Goal: Task Accomplishment & Management: Use online tool/utility

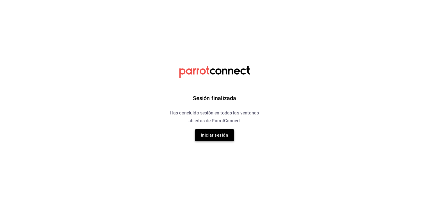
click at [200, 141] on button "Iniciar sesión" at bounding box center [214, 135] width 39 height 12
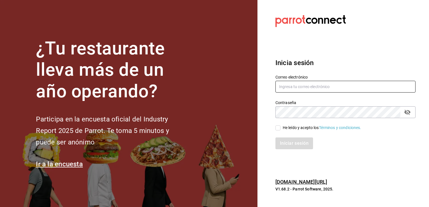
type input "[EMAIL_ADDRESS][DOMAIN_NAME]"
click at [280, 128] on span "He leído y acepto los Términos y condiciones." at bounding box center [320, 128] width 81 height 6
click at [280, 128] on input "He leído y acepto los Términos y condiciones." at bounding box center [277, 127] width 5 height 5
checkbox input "true"
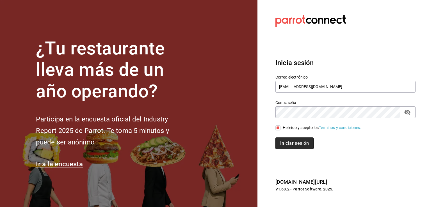
click at [288, 143] on button "Iniciar sesión" at bounding box center [294, 143] width 38 height 12
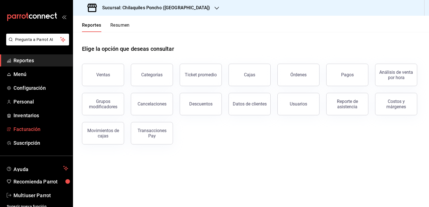
click at [35, 129] on span "Facturación" at bounding box center [40, 129] width 55 height 8
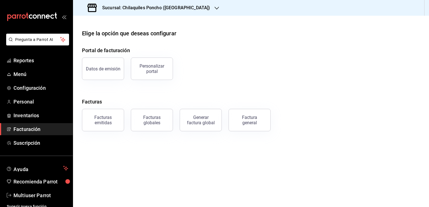
click at [253, 122] on div "Factura general" at bounding box center [249, 120] width 28 height 11
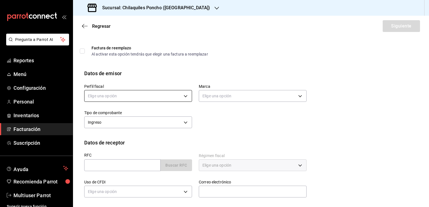
scroll to position [28, 0]
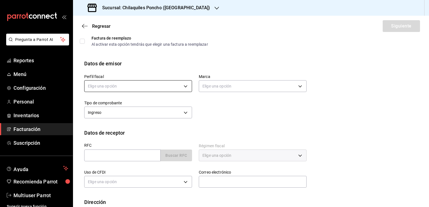
click at [119, 88] on body "Pregunta a Parrot AI Reportes Menú Configuración Personal Inventarios Facturaci…" at bounding box center [214, 103] width 429 height 207
click at [128, 117] on li "[PERSON_NAME]" at bounding box center [137, 114] width 106 height 10
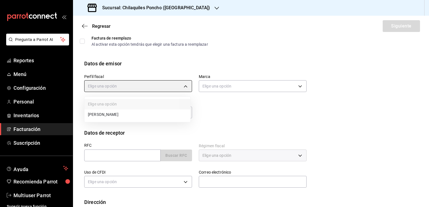
type input "a410ac87-5ad8-4da9-8cb2-12a43c28f50c"
type input "9bcb220c-419a-4f5a-8afa-cf23028ffdd5"
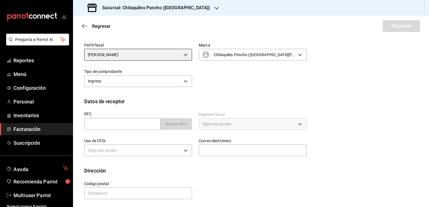
scroll to position [61, 0]
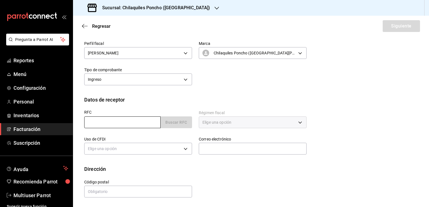
click at [134, 123] on input "text" at bounding box center [122, 122] width 76 height 12
type input "GAL8302027S0"
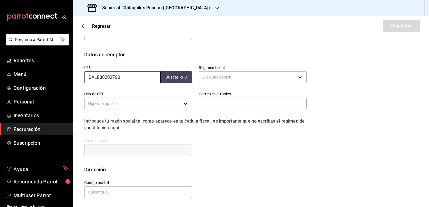
scroll to position [107, 0]
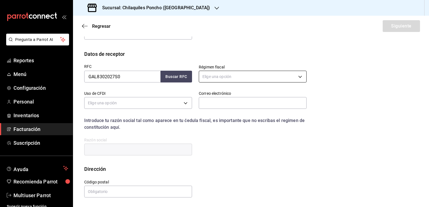
click at [219, 71] on body "Pregunta a Parrot AI Reportes Menú Configuración Personal Inventarios Facturaci…" at bounding box center [214, 103] width 429 height 207
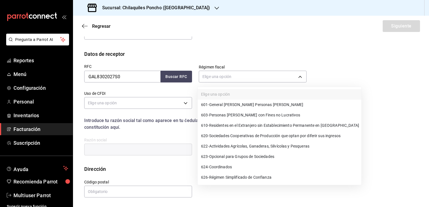
click at [229, 106] on span "601 - General de Ley Personas Morales" at bounding box center [252, 105] width 102 height 6
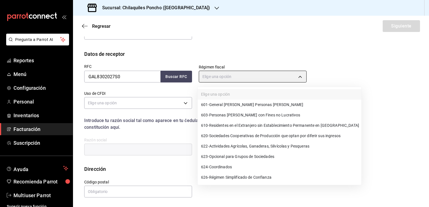
type input "601"
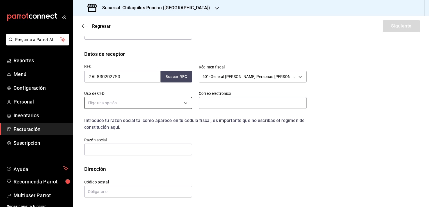
click at [133, 106] on body "Pregunta a Parrot AI Reportes Menú Configuración Personal Inventarios Facturaci…" at bounding box center [214, 103] width 429 height 207
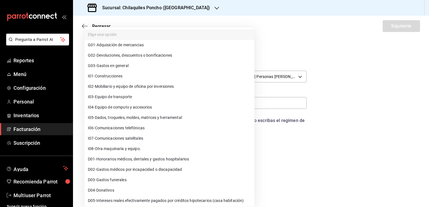
click at [136, 66] on li "G03 - Gastos en general" at bounding box center [169, 66] width 170 height 10
type input "G03"
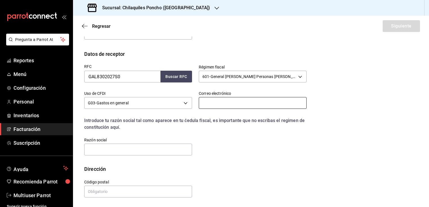
click at [203, 103] on input "text" at bounding box center [253, 103] width 108 height 12
type input "DiegoMZ11@outlook.com"
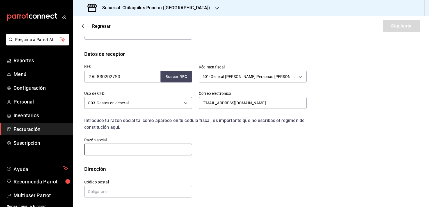
type input "GALBER"
type input "44940"
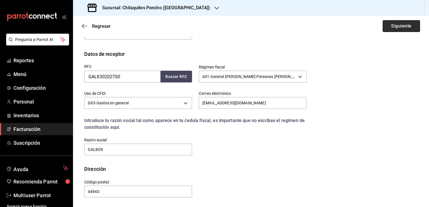
click at [401, 29] on button "Siguiente" at bounding box center [400, 26] width 37 height 12
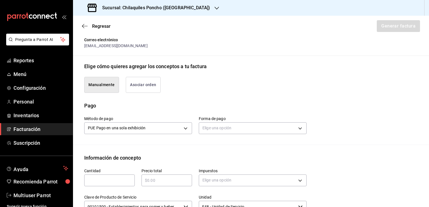
click at [140, 82] on button "Asociar orden" at bounding box center [143, 85] width 35 height 16
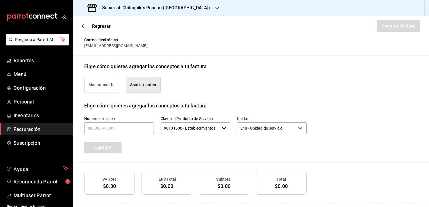
click at [126, 134] on div "Número de orden" at bounding box center [119, 125] width 70 height 19
click at [126, 131] on input "text" at bounding box center [119, 128] width 70 height 12
type input "300725-U-0011"
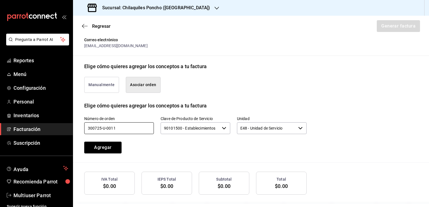
scroll to position [128, 0]
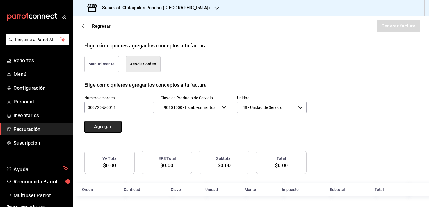
click at [103, 128] on button "Agregar" at bounding box center [102, 127] width 37 height 12
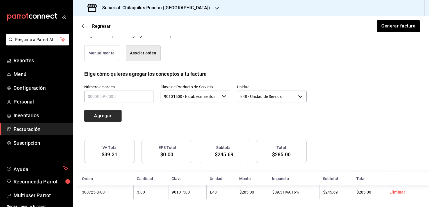
scroll to position [141, 0]
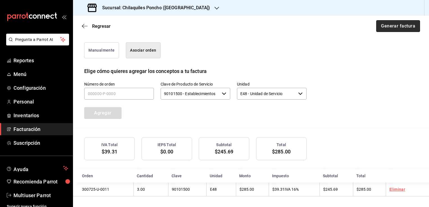
click at [401, 23] on button "Generar factura" at bounding box center [398, 26] width 44 height 12
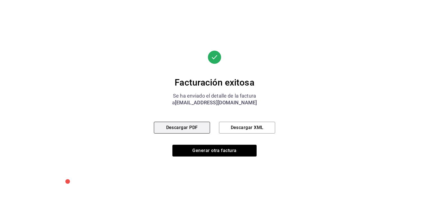
click at [207, 131] on button "Descargar PDF" at bounding box center [182, 128] width 56 height 12
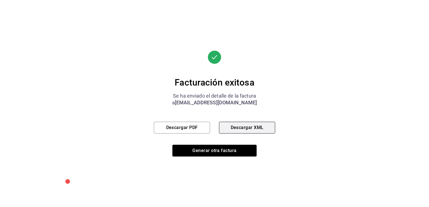
click at [260, 126] on button "Descargar XML" at bounding box center [247, 128] width 56 height 12
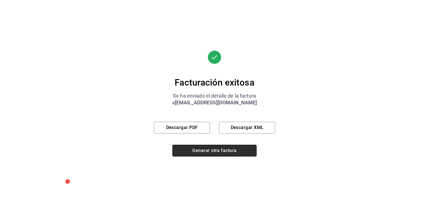
click at [224, 152] on button "Generar otra factura" at bounding box center [214, 151] width 84 height 12
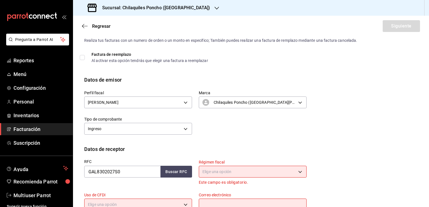
scroll to position [0, 0]
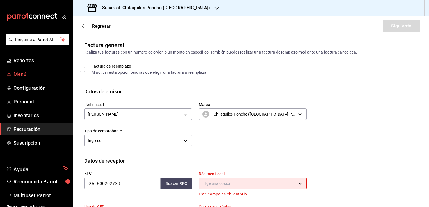
click at [27, 77] on span "Menú" at bounding box center [40, 74] width 55 height 8
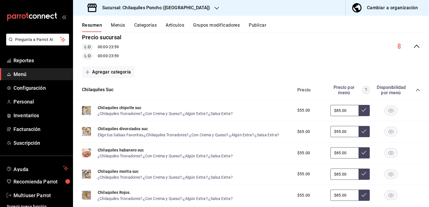
scroll to position [28, 0]
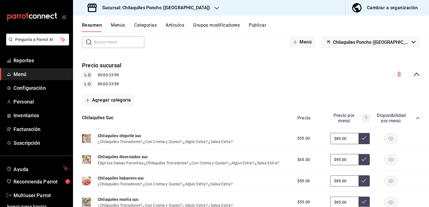
click at [413, 75] on icon "collapse-menu-row" at bounding box center [416, 74] width 7 height 7
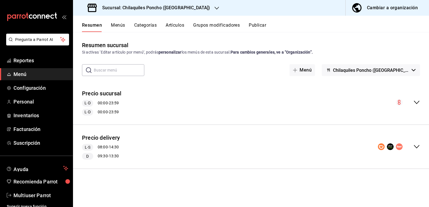
scroll to position [0, 0]
click at [416, 148] on icon "collapse-menu-row" at bounding box center [416, 146] width 7 height 7
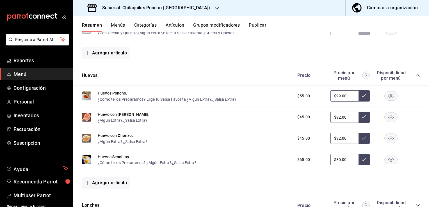
scroll to position [278, 0]
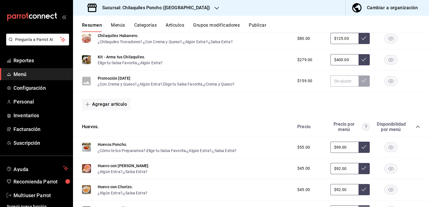
click at [388, 86] on div "$159.00" at bounding box center [355, 80] width 128 height 11
click at [387, 85] on rect "button" at bounding box center [390, 80] width 13 height 9
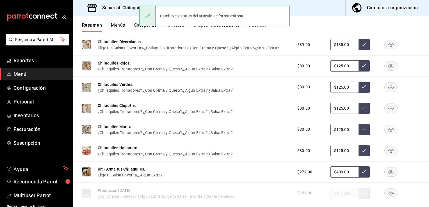
scroll to position [0, 0]
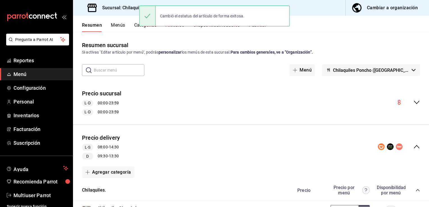
click at [328, 38] on div "Resumen sucursal Si activas ‘Editar artículo por menú’, podrás personalizar los…" at bounding box center [251, 119] width 356 height 175
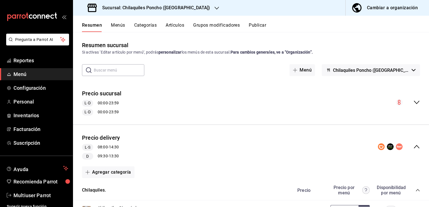
click at [257, 27] on div "Cambió el estatus del artículo de forma exitosa." at bounding box center [214, 16] width 150 height 24
click at [252, 25] on button "Publicar" at bounding box center [257, 27] width 17 height 10
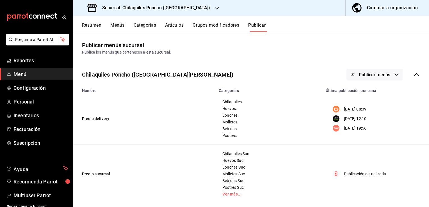
click at [383, 77] on button "Publicar menús" at bounding box center [374, 75] width 56 height 12
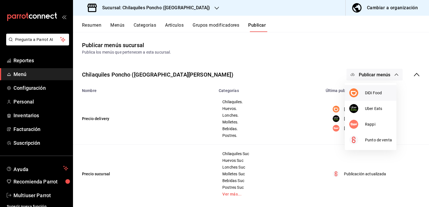
click at [376, 96] on li "DiDi Food" at bounding box center [370, 93] width 52 height 16
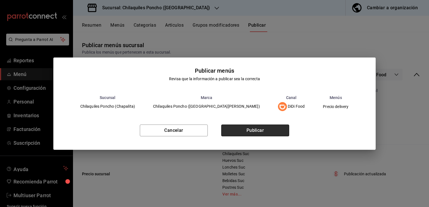
click at [252, 130] on button "Publicar" at bounding box center [255, 131] width 68 height 12
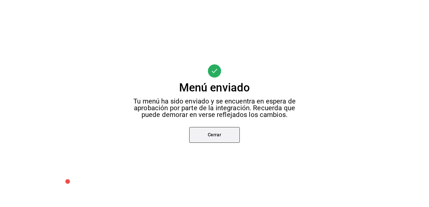
click at [229, 136] on button "Cerrar" at bounding box center [214, 135] width 50 height 16
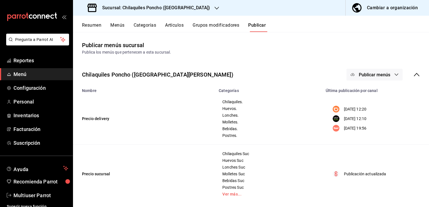
click at [384, 78] on button "Publicar menús" at bounding box center [374, 75] width 56 height 12
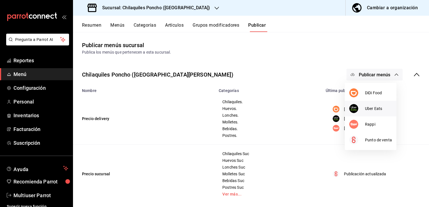
click at [374, 106] on span "Uber Eats" at bounding box center [378, 109] width 27 height 6
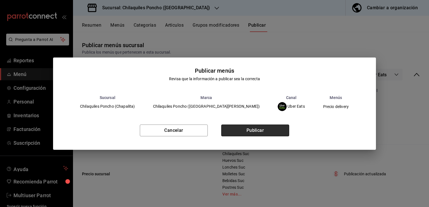
click at [240, 129] on button "Publicar" at bounding box center [255, 131] width 68 height 12
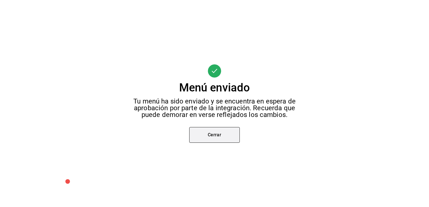
click at [218, 130] on button "Cerrar" at bounding box center [214, 135] width 50 height 16
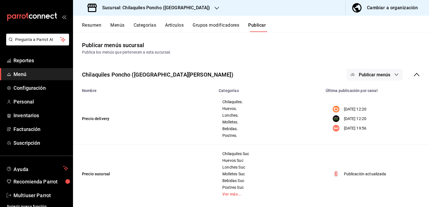
click at [373, 73] on span "Publicar menús" at bounding box center [374, 74] width 31 height 5
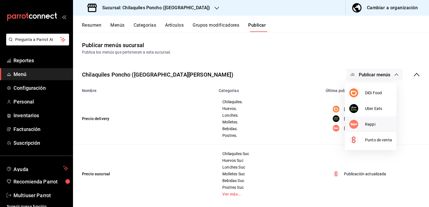
click at [367, 127] on li "Rappi" at bounding box center [370, 124] width 52 height 16
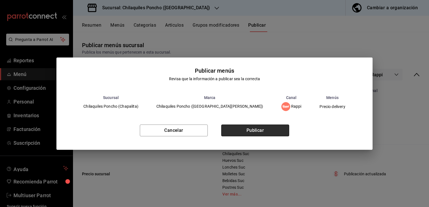
click at [259, 131] on button "Publicar" at bounding box center [255, 131] width 68 height 12
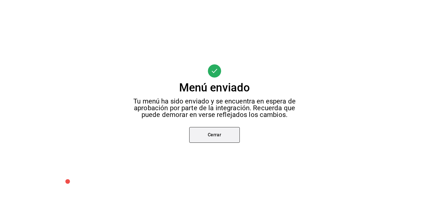
click at [232, 132] on button "Cerrar" at bounding box center [214, 135] width 50 height 16
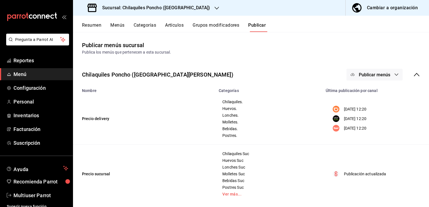
scroll to position [65, 0]
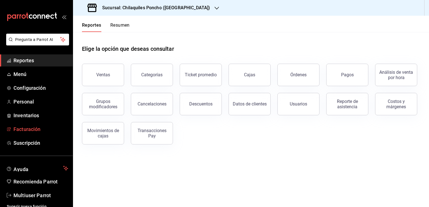
click at [26, 127] on span "Facturación" at bounding box center [40, 129] width 55 height 8
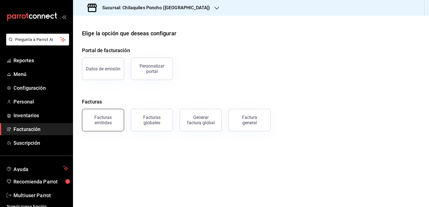
click at [112, 116] on div "Facturas emitidas" at bounding box center [103, 120] width 35 height 11
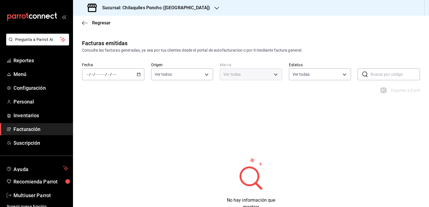
type input "ORDER_INVOICE,GENERAL_INVOICE"
type input "ACTIVE,PENDING_CANCELLATION,CANCELLED,PRE_CANCELLED"
type input "9bcb220c-419a-4f5a-8afa-cf23028ffdd5,cd2e5cda-0540-4c7e-adca-baf202a50337,60bf9…"
click at [140, 73] on div "/ / - / /" at bounding box center [113, 74] width 62 height 12
click at [111, 132] on span "Mes actual" at bounding box center [108, 129] width 43 height 6
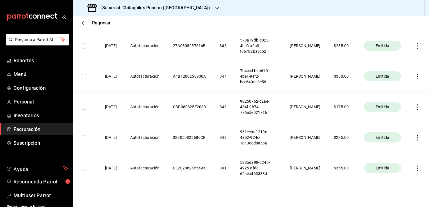
scroll to position [108, 0]
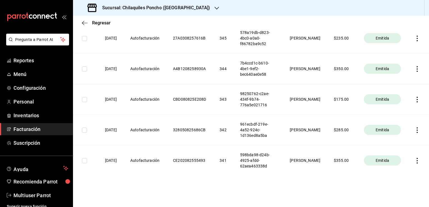
click at [415, 162] on icon "button" at bounding box center [417, 161] width 6 height 6
click at [403, 146] on div "Descargar PDF" at bounding box center [395, 147] width 27 height 4
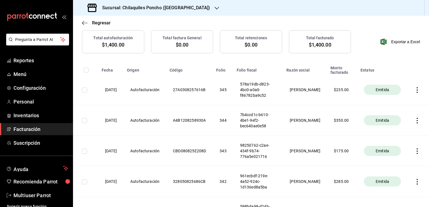
scroll to position [80, 0]
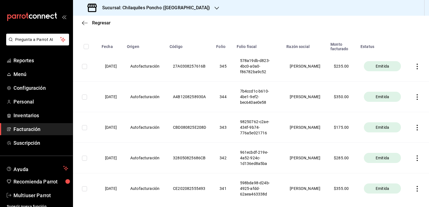
click at [416, 98] on th at bounding box center [417, 97] width 21 height 31
click at [414, 98] on icon "button" at bounding box center [417, 97] width 6 height 6
click at [397, 80] on li "Descargar PDF" at bounding box center [390, 83] width 49 height 14
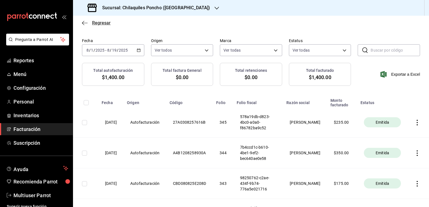
click at [107, 23] on span "Regresar" at bounding box center [101, 22] width 19 height 5
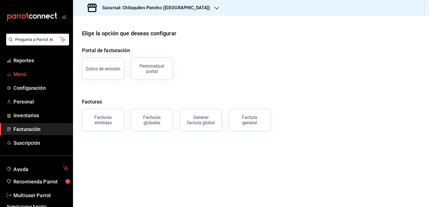
click at [28, 71] on span "Menú" at bounding box center [40, 74] width 55 height 8
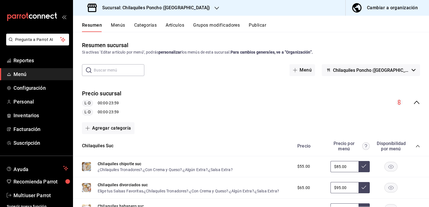
click at [260, 26] on button "Publicar" at bounding box center [257, 27] width 17 height 10
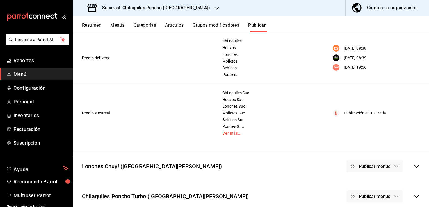
scroll to position [65, 0]
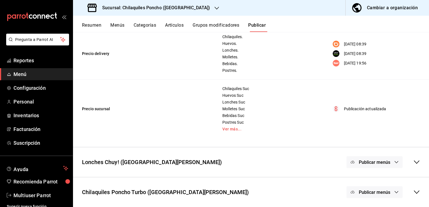
click at [394, 193] on icon "button" at bounding box center [396, 192] width 4 height 4
click at [369, 196] on div at bounding box center [365, 194] width 16 height 9
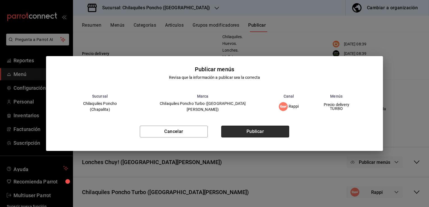
click at [243, 127] on button "Publicar" at bounding box center [255, 132] width 68 height 12
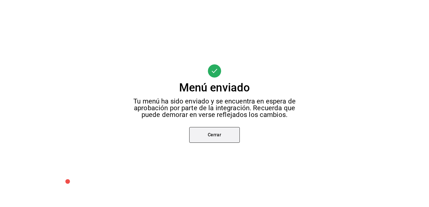
click at [217, 135] on button "Cerrar" at bounding box center [214, 135] width 50 height 16
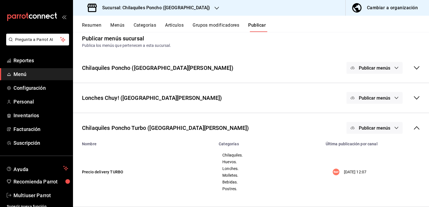
scroll to position [7, 0]
click at [99, 24] on button "Resumen" at bounding box center [91, 27] width 19 height 10
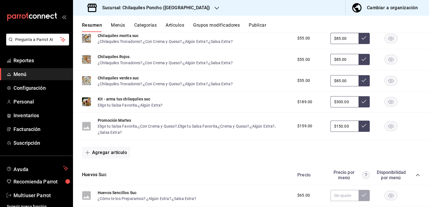
scroll to position [224, 0]
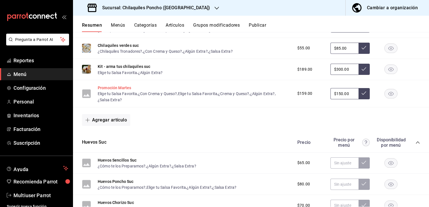
click at [127, 87] on button "Promoción Martes" at bounding box center [114, 88] width 33 height 6
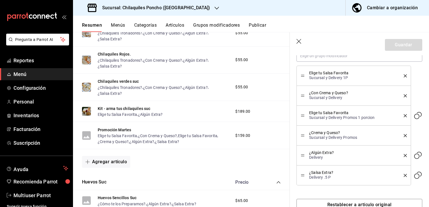
scroll to position [220, 0]
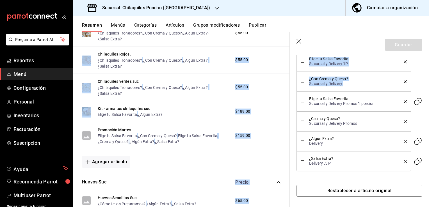
drag, startPoint x: 290, startPoint y: 102, endPoint x: 288, endPoint y: 44, distance: 57.2
click at [288, 44] on main "Resumen sucursal Si activas ‘Editar artículo por menú’, podrás personalizar los…" at bounding box center [251, 119] width 356 height 175
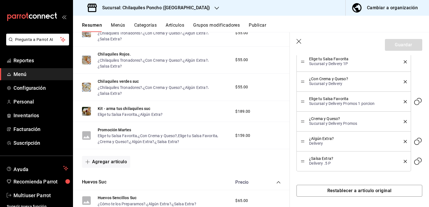
drag, startPoint x: 288, startPoint y: 44, endPoint x: 323, endPoint y: 32, distance: 36.6
click at [323, 32] on main "Resumen sucursal Si activas ‘Editar artículo por menú’, podrás personalizar los…" at bounding box center [251, 119] width 356 height 175
click at [300, 39] on icon "button" at bounding box center [299, 42] width 6 height 6
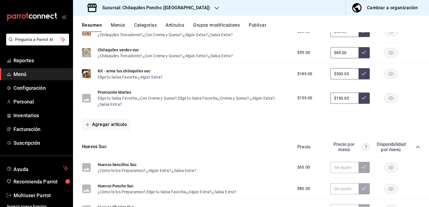
scroll to position [251, 0]
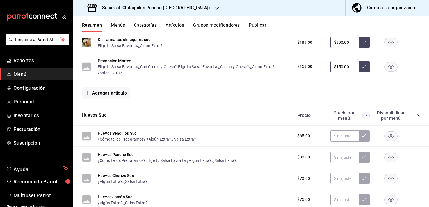
click at [212, 25] on button "Grupos modificadores" at bounding box center [216, 27] width 47 height 10
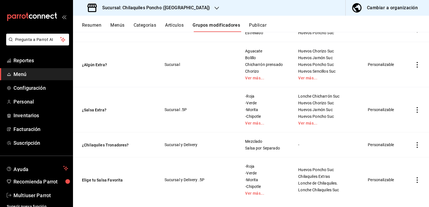
scroll to position [651, 0]
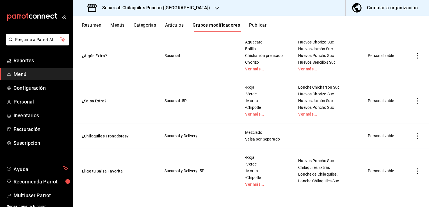
click at [256, 183] on link "Ver más..." at bounding box center [264, 184] width 39 height 4
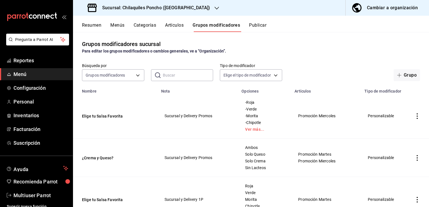
scroll to position [0, 0]
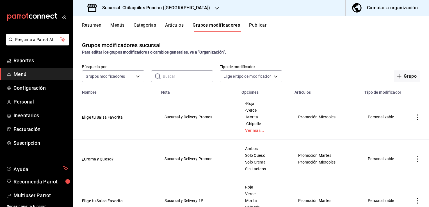
click at [261, 26] on button "Publicar" at bounding box center [257, 27] width 17 height 10
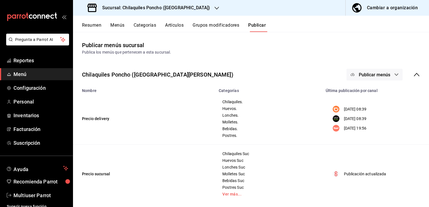
click at [375, 72] on span "Publicar menús" at bounding box center [374, 74] width 31 height 5
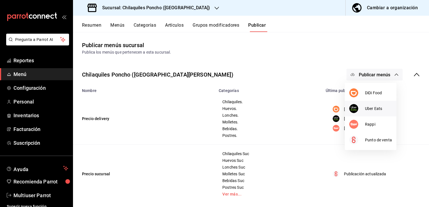
click at [372, 104] on li "Uber Eats" at bounding box center [370, 109] width 52 height 16
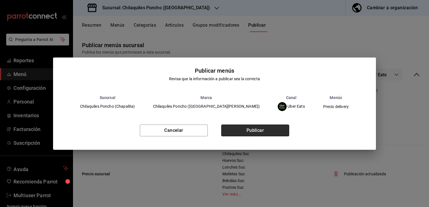
click at [267, 127] on button "Publicar" at bounding box center [255, 131] width 68 height 12
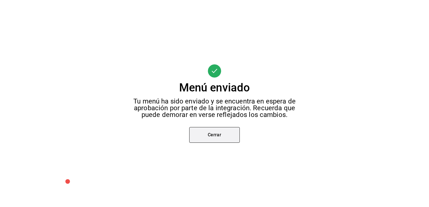
click at [206, 138] on button "Cerrar" at bounding box center [214, 135] width 50 height 16
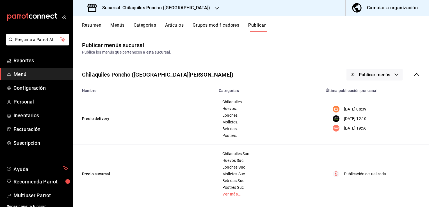
click at [94, 24] on button "Resumen" at bounding box center [91, 27] width 19 height 10
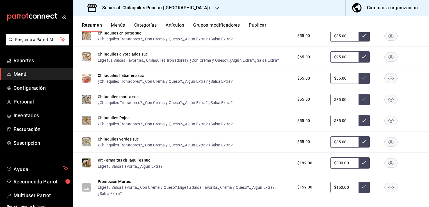
scroll to position [169, 0]
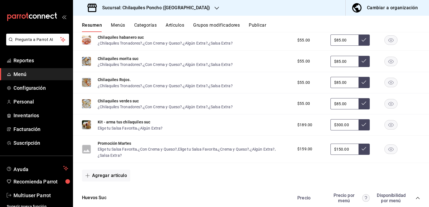
click at [388, 148] on icon "button" at bounding box center [390, 149] width 5 height 4
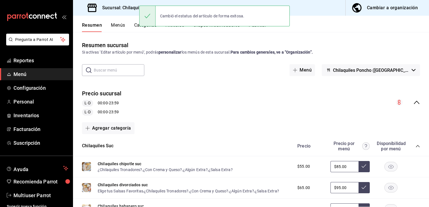
scroll to position [0, 0]
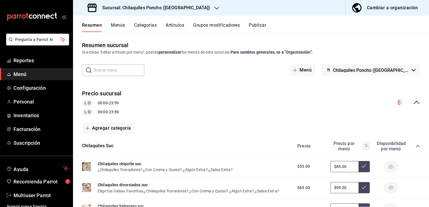
click at [257, 27] on button "Publicar" at bounding box center [257, 27] width 17 height 10
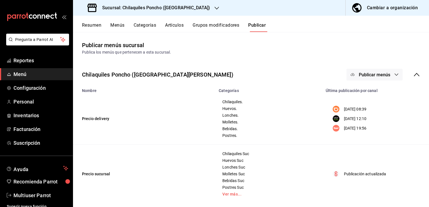
click at [383, 71] on button "Publicar menús" at bounding box center [374, 75] width 56 height 12
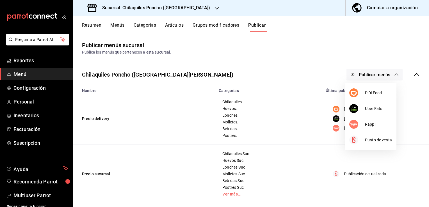
click at [276, 42] on div at bounding box center [214, 103] width 429 height 207
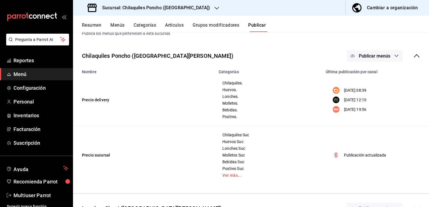
scroll to position [9, 0]
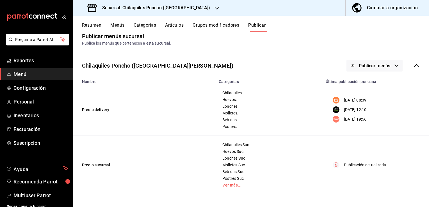
click at [375, 68] on button "Publicar menús" at bounding box center [374, 66] width 56 height 12
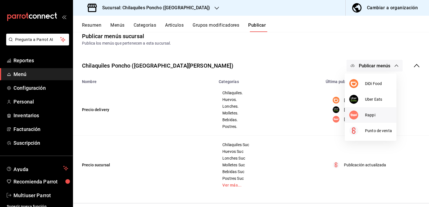
click at [368, 116] on span "Rappi" at bounding box center [378, 115] width 27 height 6
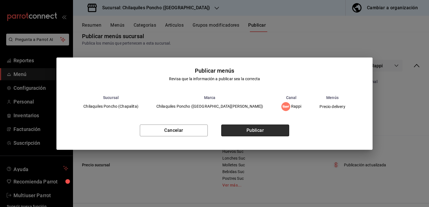
click at [239, 131] on button "Publicar" at bounding box center [255, 131] width 68 height 12
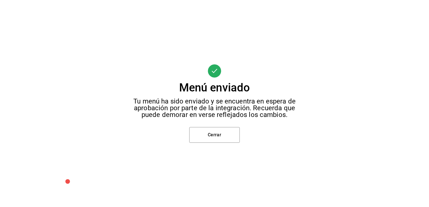
scroll to position [0, 0]
click at [196, 136] on button "Cerrar" at bounding box center [214, 135] width 50 height 16
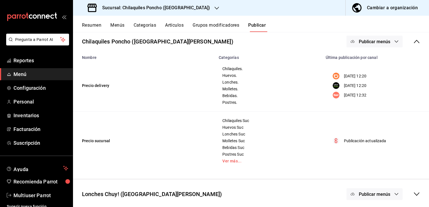
scroll to position [65, 0]
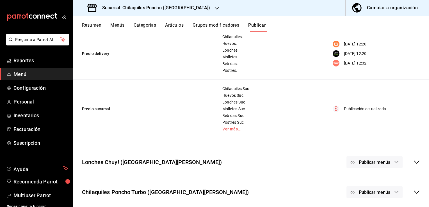
click at [413, 192] on icon at bounding box center [416, 192] width 7 height 7
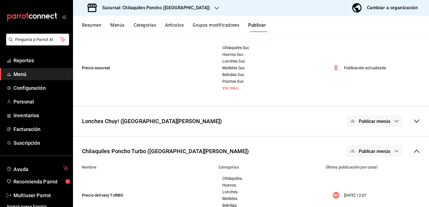
scroll to position [129, 0]
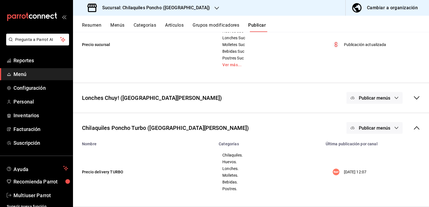
click at [384, 124] on button "Publicar menús" at bounding box center [374, 128] width 56 height 12
click at [374, 145] on span "Rappi" at bounding box center [378, 146] width 10 height 6
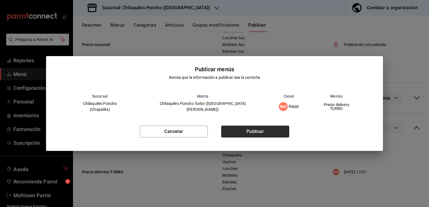
click at [257, 126] on button "Publicar" at bounding box center [255, 132] width 68 height 12
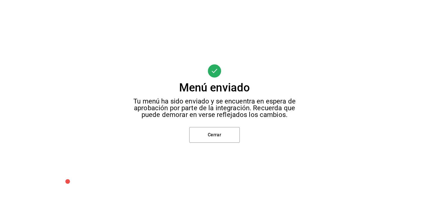
scroll to position [7, 0]
click at [219, 134] on button "Cerrar" at bounding box center [214, 135] width 50 height 16
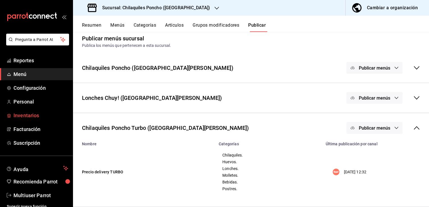
click at [33, 120] on link "Inventarios" at bounding box center [36, 115] width 73 height 12
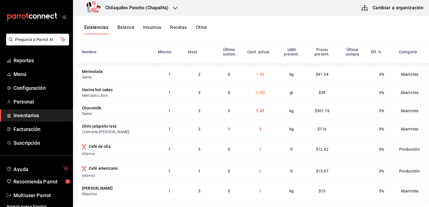
scroll to position [1949, 0]
